Goal: Task Accomplishment & Management: Manage account settings

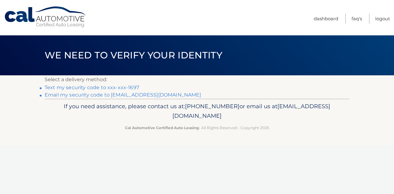
click at [101, 86] on link "Text my security code to xxx-xxx-1697" at bounding box center [92, 88] width 94 height 6
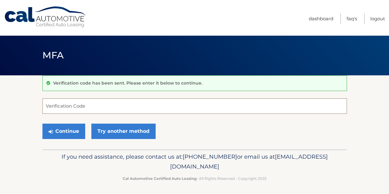
click at [68, 107] on input "Verification Code" at bounding box center [194, 105] width 305 height 15
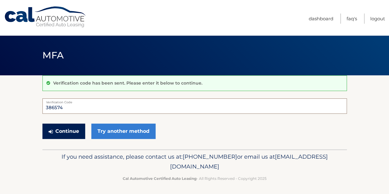
type input "386574"
click at [71, 135] on button "Continue" at bounding box center [63, 131] width 43 height 15
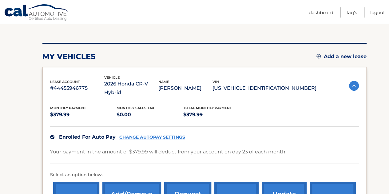
scroll to position [62, 0]
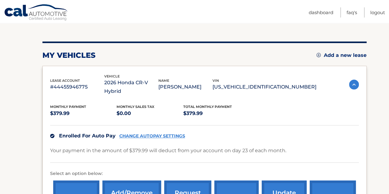
click at [136, 134] on link "CHANGE AUTOPAY SETTINGS" at bounding box center [152, 136] width 66 height 5
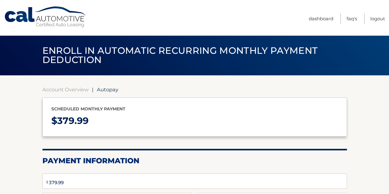
select select "MWQ0ZWVhZGMtYmRmYy00YmZhLWFmZTktZDM4MjRkODUxNDFl"
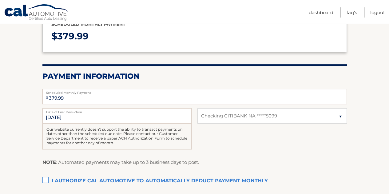
scroll to position [92, 0]
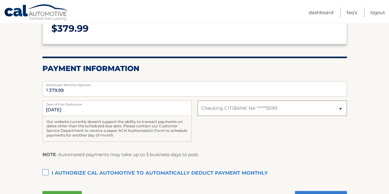
click at [342, 107] on select "Select Bank Account Checking CITIBANK NA *****5099" at bounding box center [272, 108] width 149 height 15
click at [198, 101] on select "Select Bank Account Checking CITIBANK NA *****5099" at bounding box center [272, 108] width 149 height 15
click at [226, 105] on select "Select Bank Account Checking CITIBANK NA *****5099" at bounding box center [272, 108] width 149 height 15
click at [198, 101] on select "Select Bank Account Checking CITIBANK NA *****5099" at bounding box center [272, 108] width 149 height 15
select select "MWQ0ZWVhZGMtYmRmYy00YmZhLWFmZTktZDM4MjRkODUxNDFl"
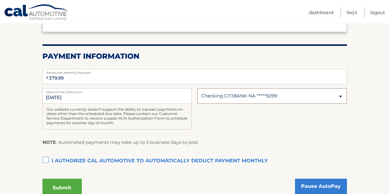
scroll to position [123, 0]
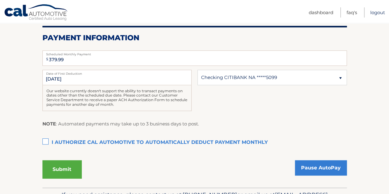
click at [379, 14] on link "Logout" at bounding box center [377, 12] width 15 height 10
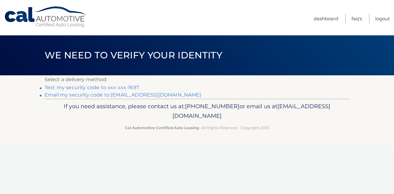
click at [74, 87] on link "Text my security code to xxx-xxx-1697" at bounding box center [92, 88] width 94 height 6
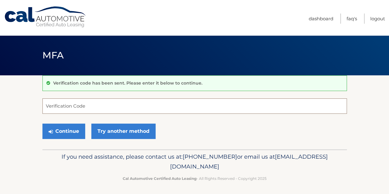
click at [71, 108] on input "Verification Code" at bounding box center [194, 105] width 305 height 15
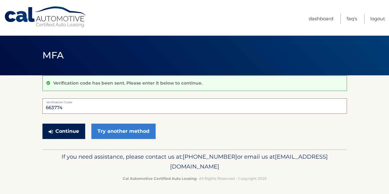
type input "663774"
click at [59, 128] on button "Continue" at bounding box center [63, 131] width 43 height 15
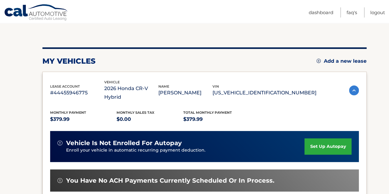
scroll to position [62, 0]
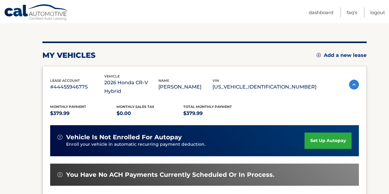
click at [332, 133] on link "set up autopay" at bounding box center [328, 141] width 47 height 16
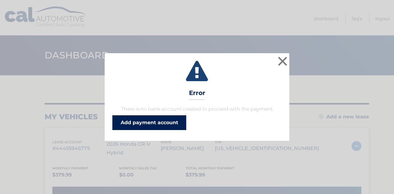
click at [167, 119] on link "Add payment account" at bounding box center [149, 122] width 74 height 15
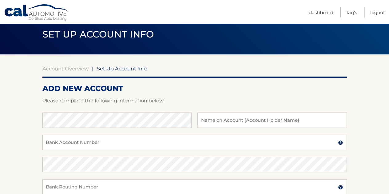
scroll to position [31, 0]
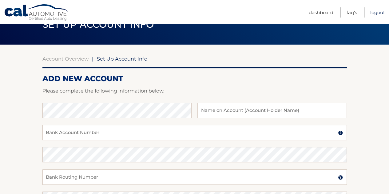
click at [376, 12] on link "Logout" at bounding box center [377, 12] width 15 height 10
